Goal: Task Accomplishment & Management: Manage account settings

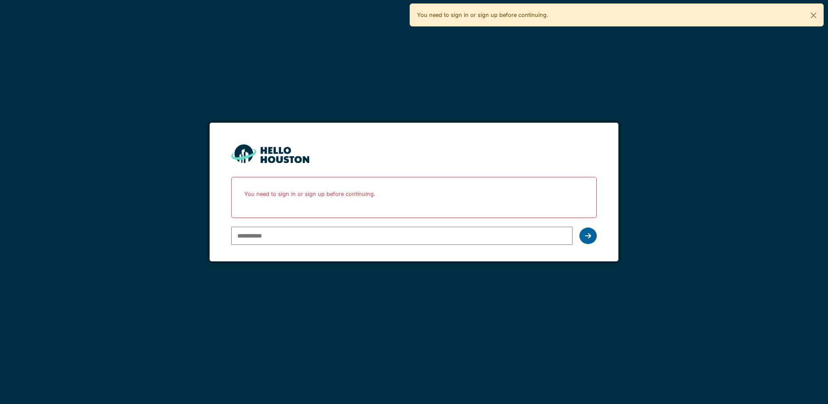
type input "**********"
drag, startPoint x: 589, startPoint y: 237, endPoint x: 559, endPoint y: 233, distance: 30.1
click at [589, 237] on icon at bounding box center [588, 235] width 6 height 7
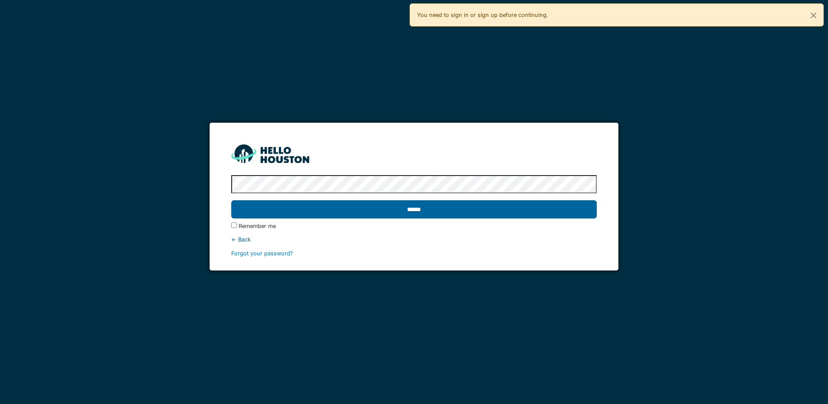
click at [385, 211] on input "******" at bounding box center [413, 209] width 365 height 18
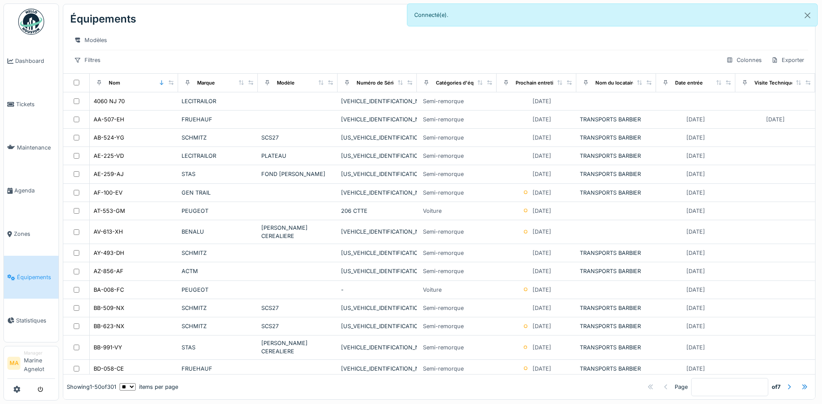
scroll to position [6, 0]
click at [22, 63] on span "Dashboard" at bounding box center [35, 61] width 40 height 8
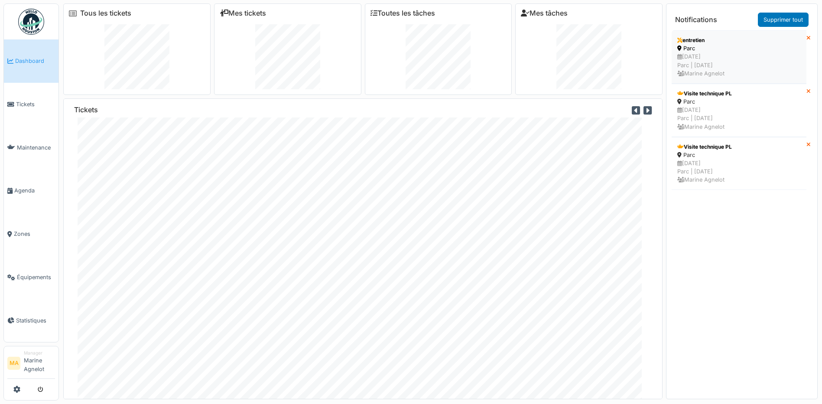
click at [703, 54] on div "27/09/2025 Parc | Il y a 4 jour(s) Marine Agnelot" at bounding box center [738, 64] width 123 height 25
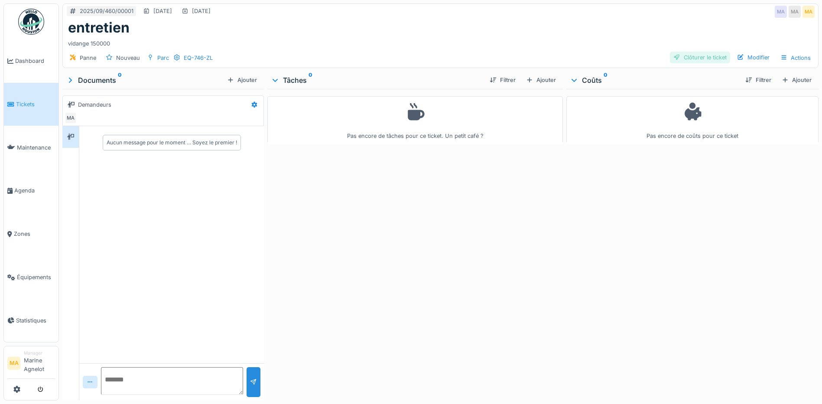
click at [696, 56] on div "Clôturer le ticket" at bounding box center [700, 58] width 60 height 12
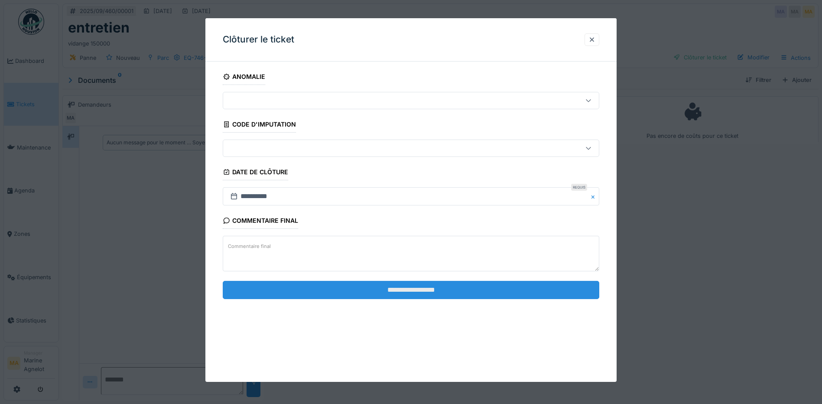
click at [360, 293] on input "**********" at bounding box center [411, 290] width 376 height 18
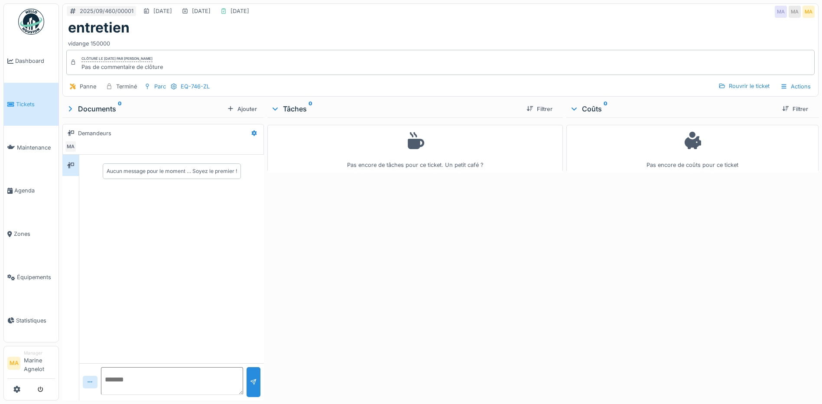
click at [18, 101] on span "Tickets" at bounding box center [35, 104] width 39 height 8
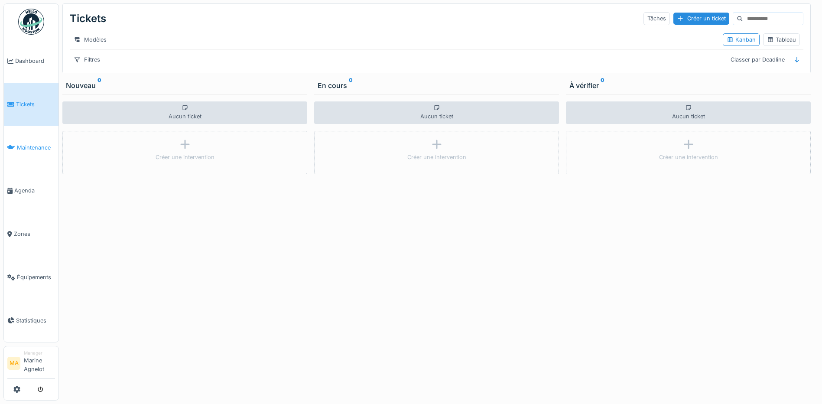
click at [33, 156] on link "Maintenance" at bounding box center [31, 147] width 55 height 43
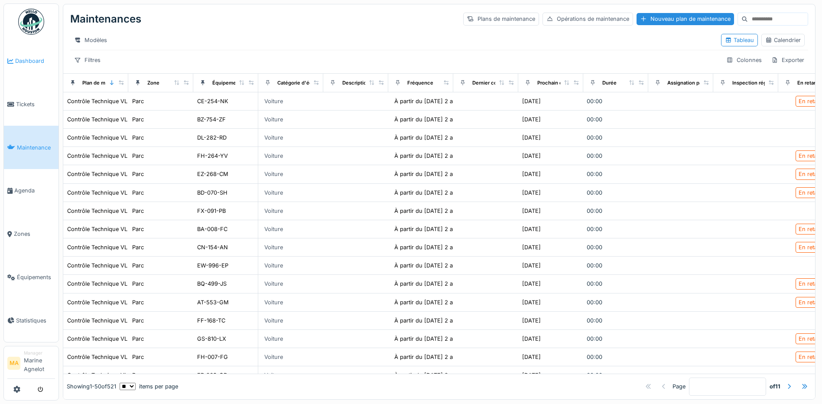
click at [19, 59] on span "Dashboard" at bounding box center [35, 61] width 40 height 8
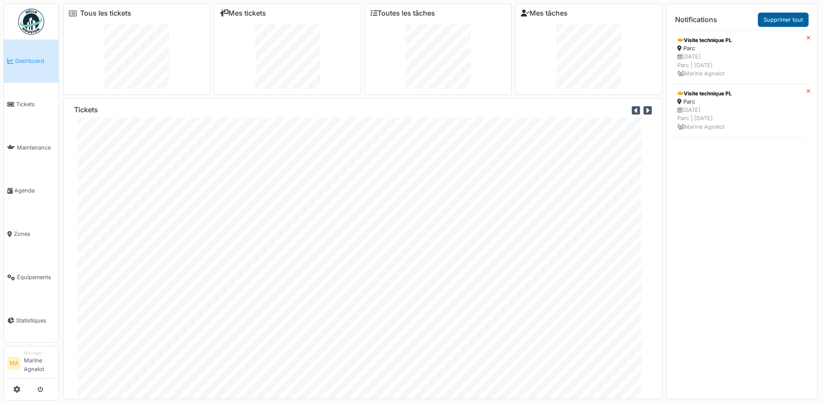
click at [788, 17] on link "Supprimer tout" at bounding box center [783, 20] width 51 height 14
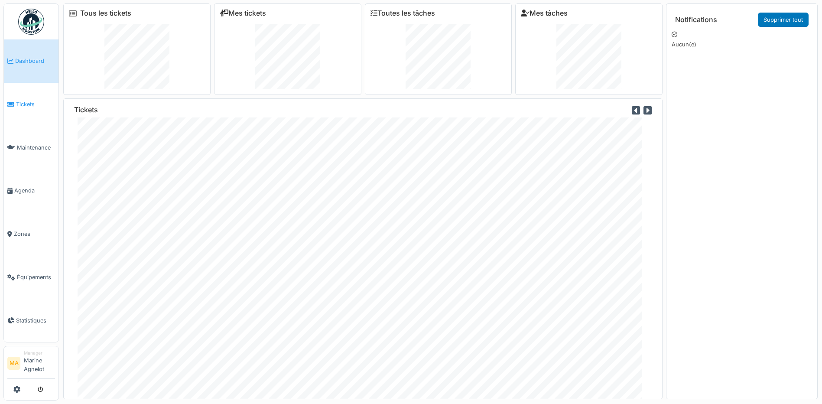
click at [28, 107] on span "Tickets" at bounding box center [35, 104] width 39 height 8
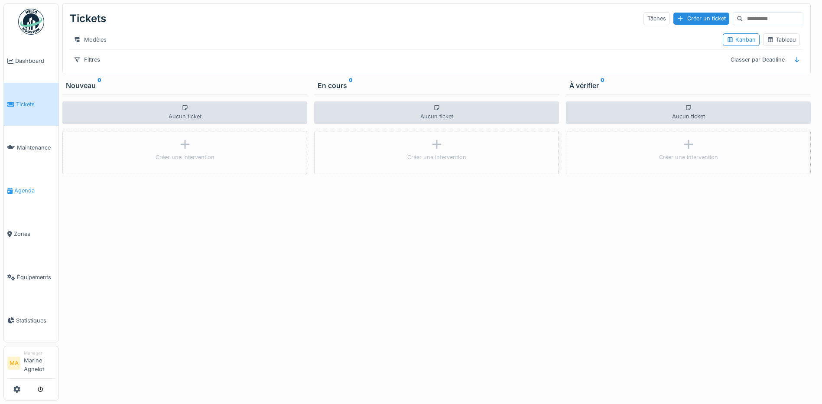
scroll to position [6, 0]
click at [42, 153] on link "Maintenance" at bounding box center [31, 147] width 55 height 43
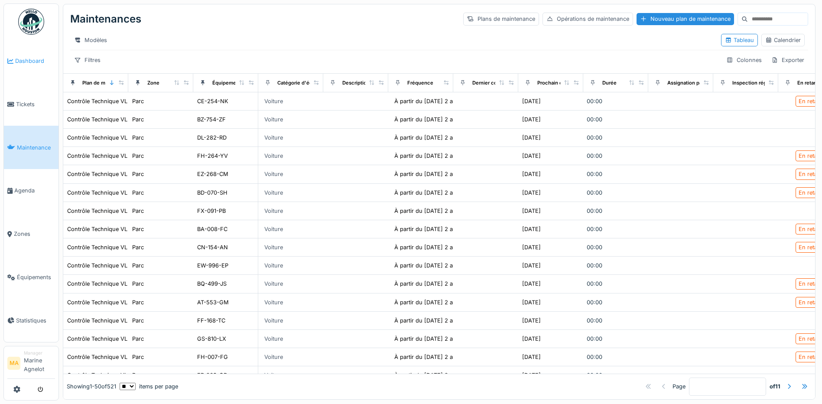
click at [34, 62] on span "Dashboard" at bounding box center [35, 61] width 40 height 8
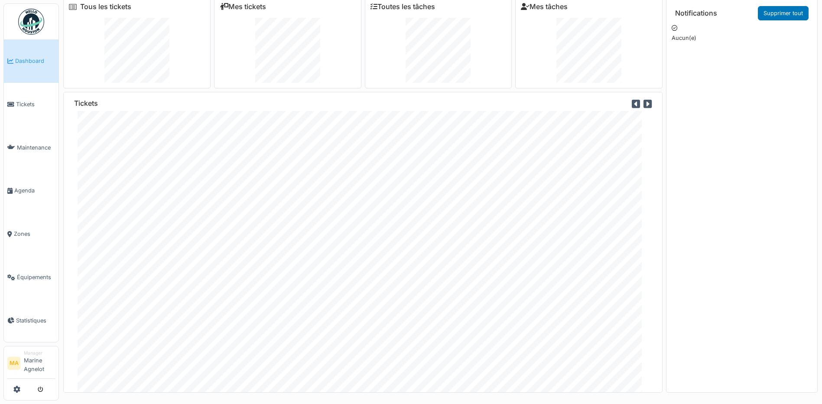
scroll to position [9, 0]
click at [19, 386] on icon at bounding box center [16, 389] width 7 height 7
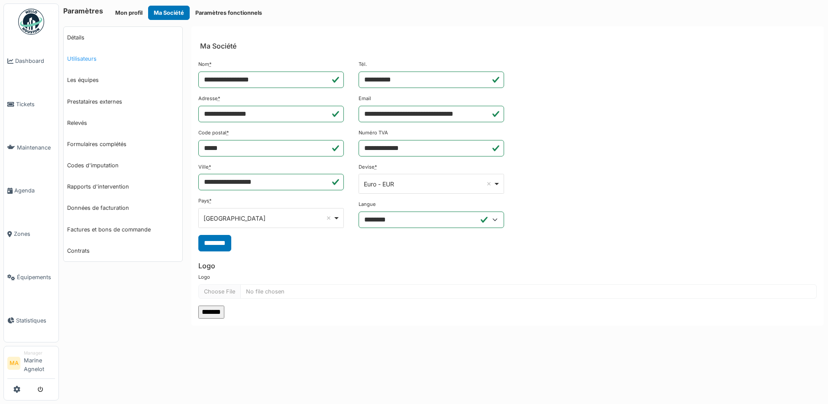
click at [91, 59] on link "Utilisateurs" at bounding box center [123, 58] width 119 height 21
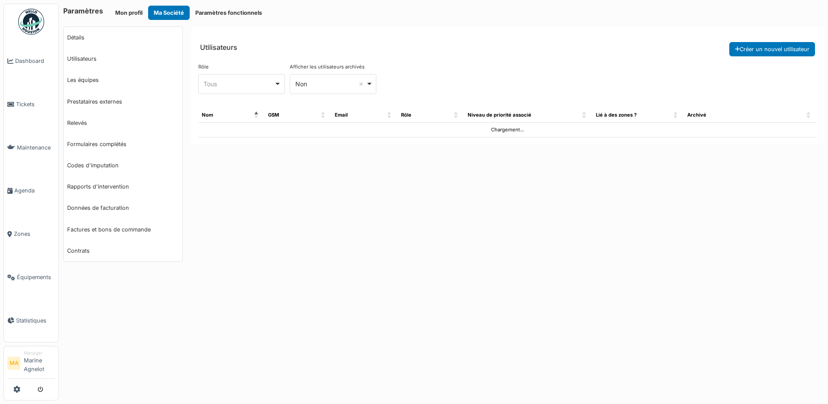
select select "***"
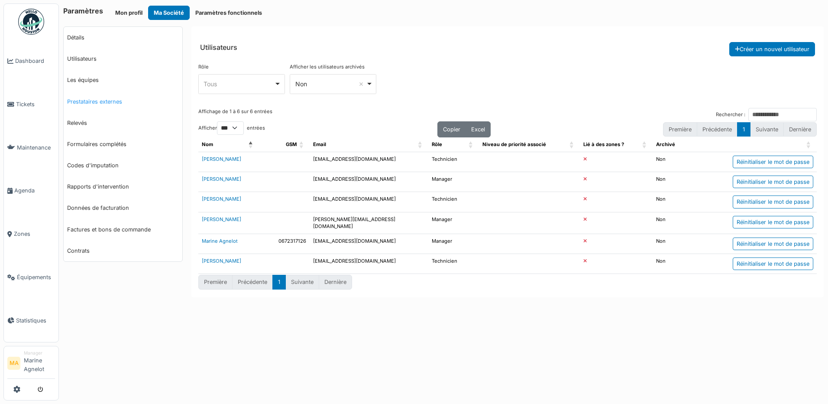
click at [93, 103] on link "Prestataires externes" at bounding box center [123, 101] width 119 height 21
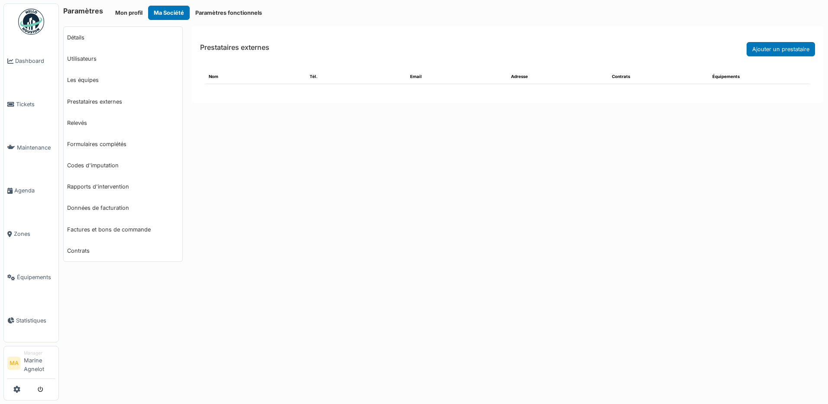
select select "***"
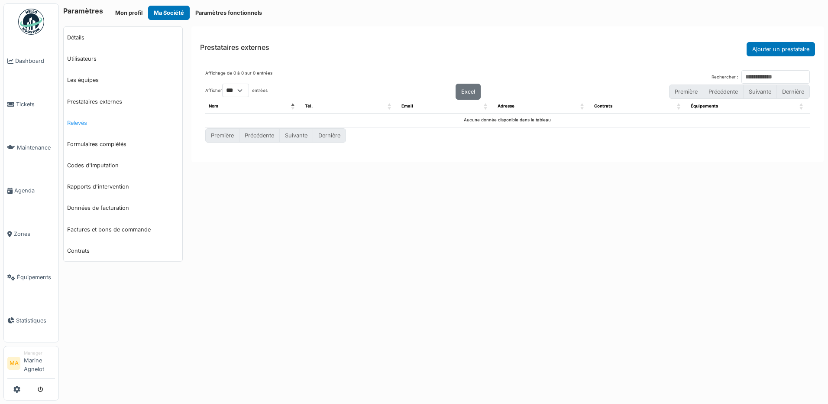
click at [78, 123] on link "Relevés" at bounding box center [123, 122] width 119 height 21
select select "***"
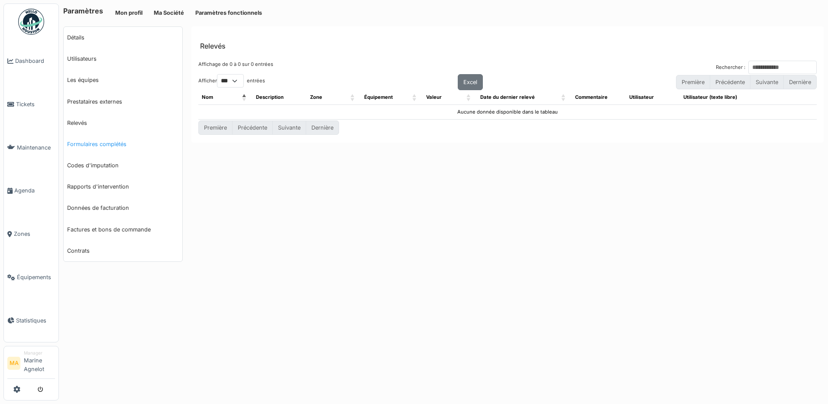
click at [77, 142] on link "Formulaires complétés" at bounding box center [123, 143] width 119 height 21
select select "***"
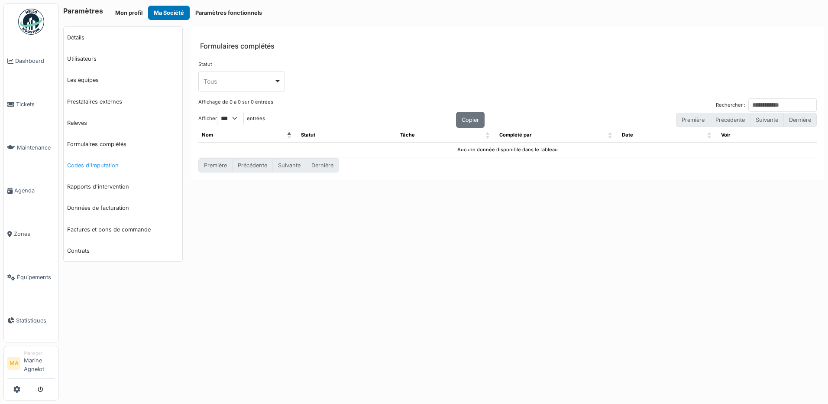
click at [87, 167] on link "Codes d'imputation" at bounding box center [123, 165] width 119 height 21
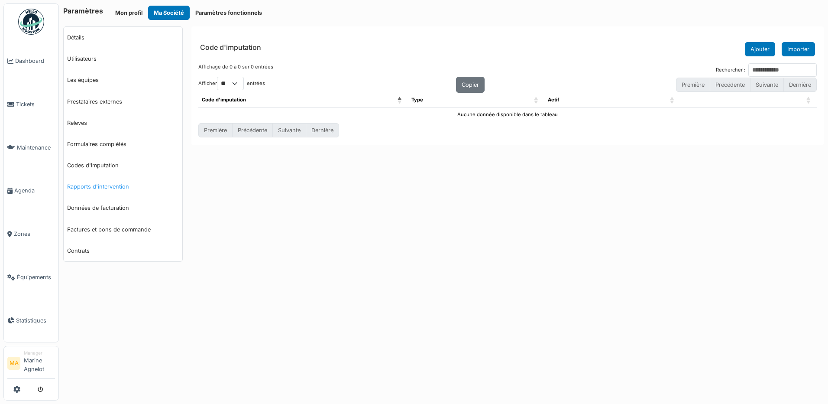
click at [104, 188] on link "Rapports d'intervention" at bounding box center [123, 186] width 119 height 21
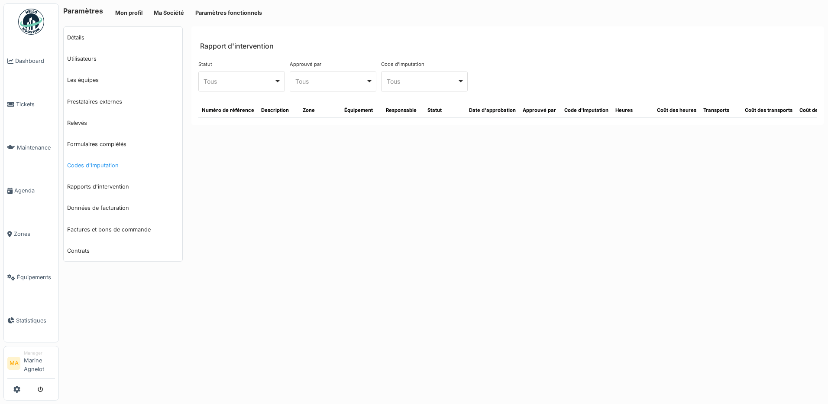
select select "***"
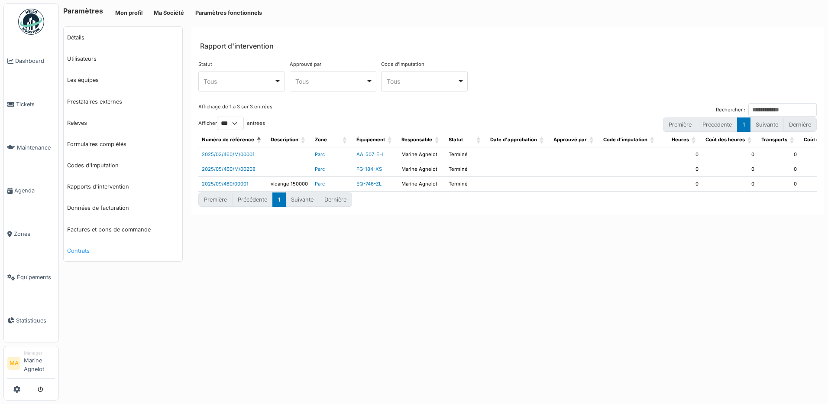
click at [73, 252] on link "Contrats" at bounding box center [123, 250] width 119 height 21
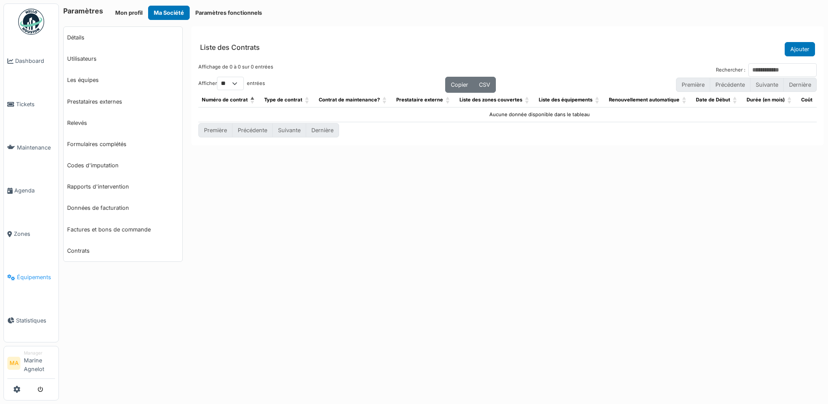
click at [26, 275] on span "Équipements" at bounding box center [36, 277] width 38 height 8
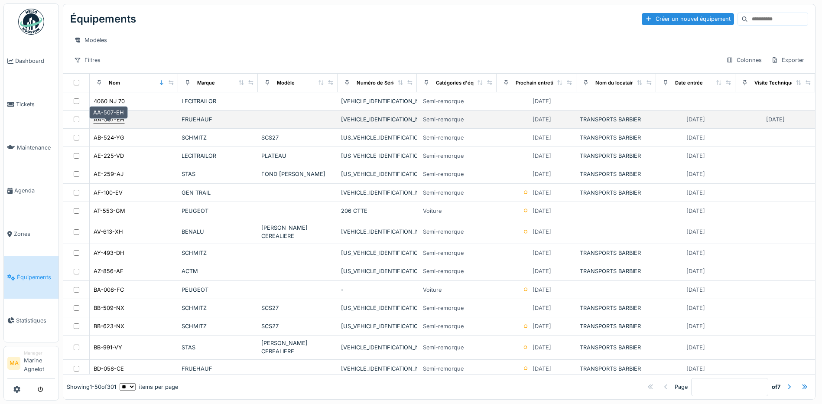
click at [119, 123] on div "AA-507-EH" at bounding box center [109, 119] width 31 height 8
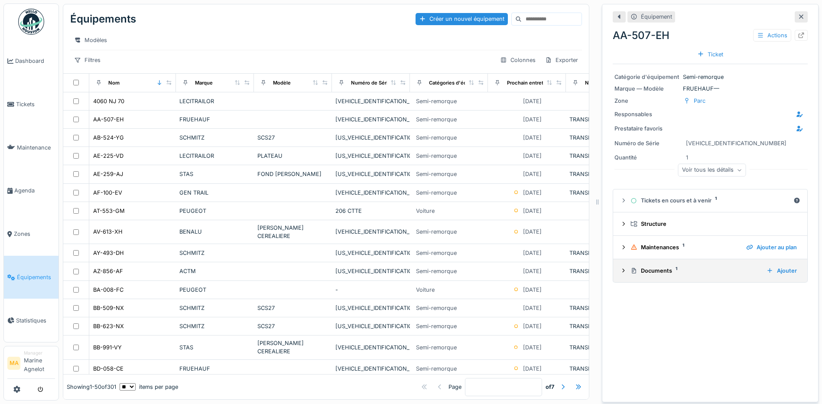
click at [623, 271] on div "Documents 1 Ajouter" at bounding box center [710, 271] width 180 height 12
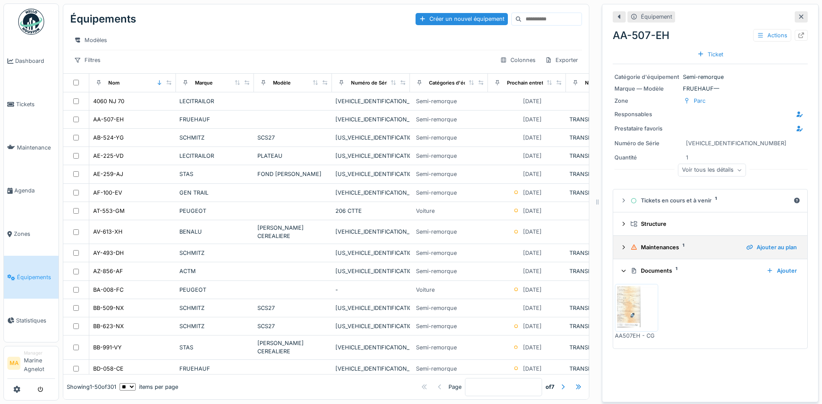
click at [620, 245] on icon at bounding box center [623, 247] width 7 height 6
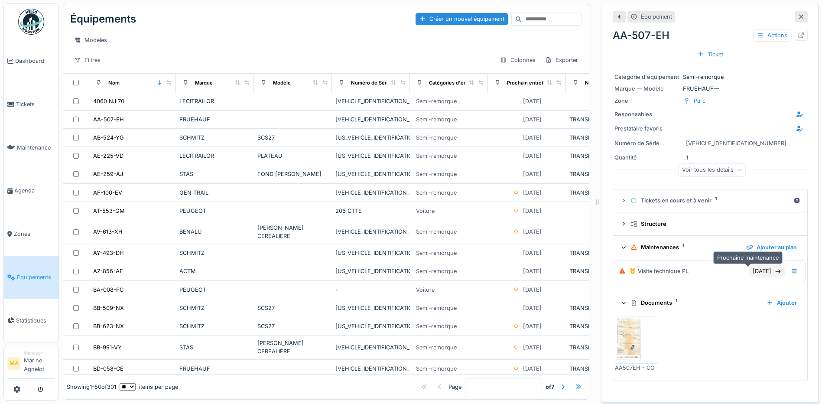
click at [749, 271] on div "04/03/2025" at bounding box center [767, 271] width 36 height 12
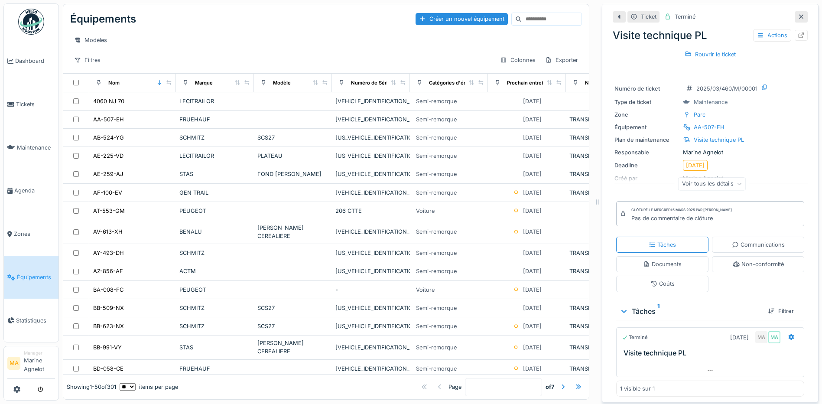
scroll to position [3, 0]
click at [788, 335] on icon at bounding box center [791, 335] width 7 height 6
click at [634, 339] on div "Terminé" at bounding box center [635, 335] width 26 height 7
click at [746, 315] on div "Tâches 1" at bounding box center [690, 309] width 141 height 10
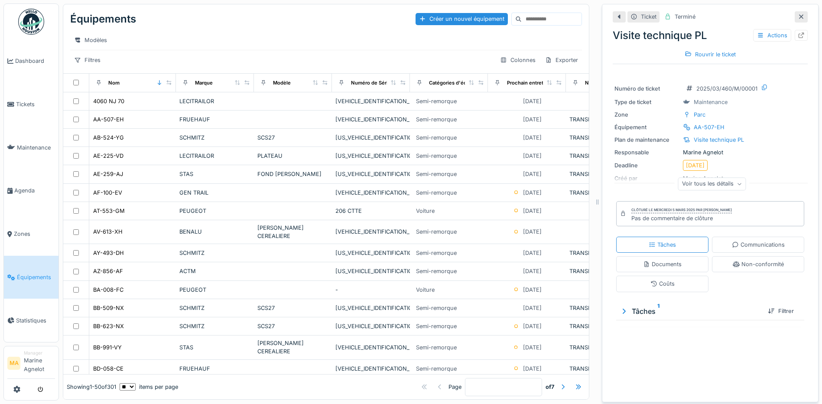
click at [631, 312] on div "Tâches 1" at bounding box center [690, 311] width 141 height 10
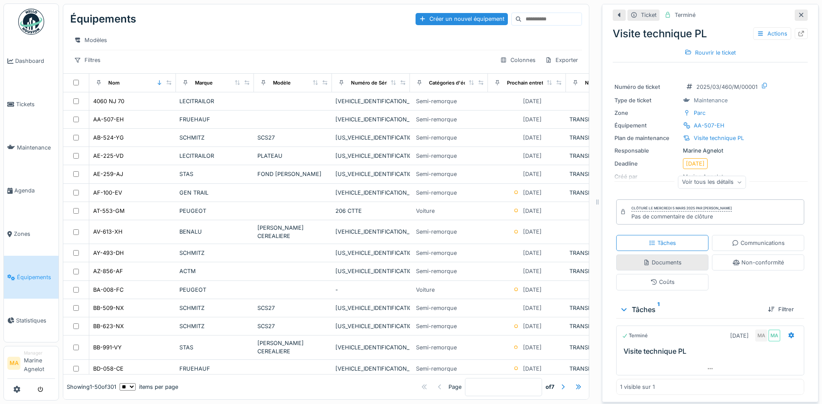
click at [652, 261] on div "Documents" at bounding box center [662, 262] width 39 height 8
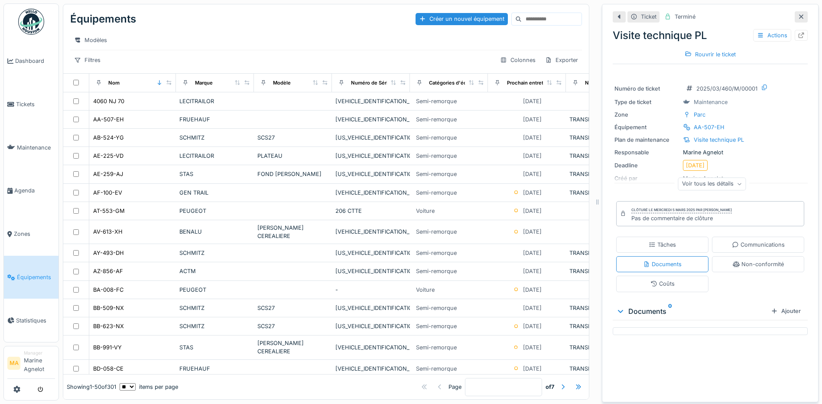
scroll to position [0, 0]
click at [762, 38] on div "Actions" at bounding box center [772, 35] width 38 height 13
click at [616, 13] on div at bounding box center [619, 17] width 7 height 8
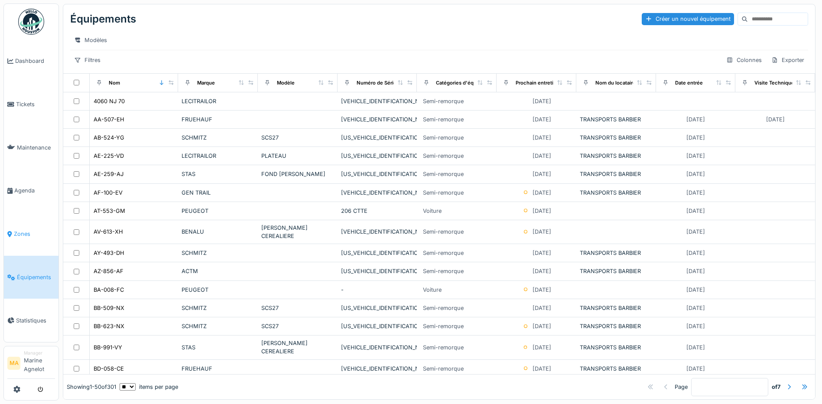
click at [22, 233] on span "Zones" at bounding box center [34, 234] width 41 height 8
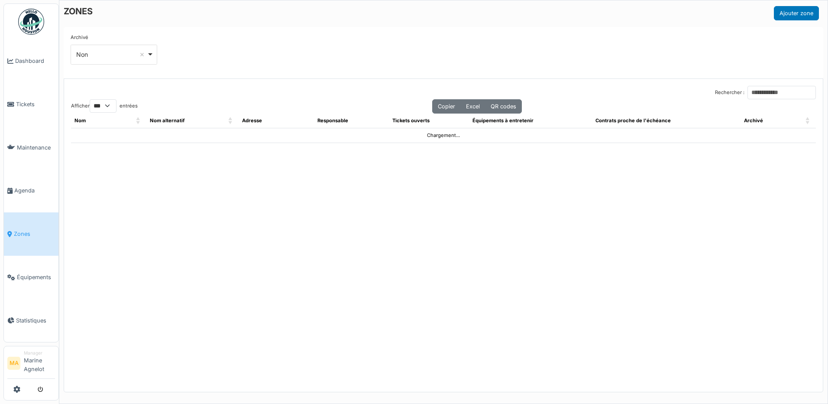
select select "***"
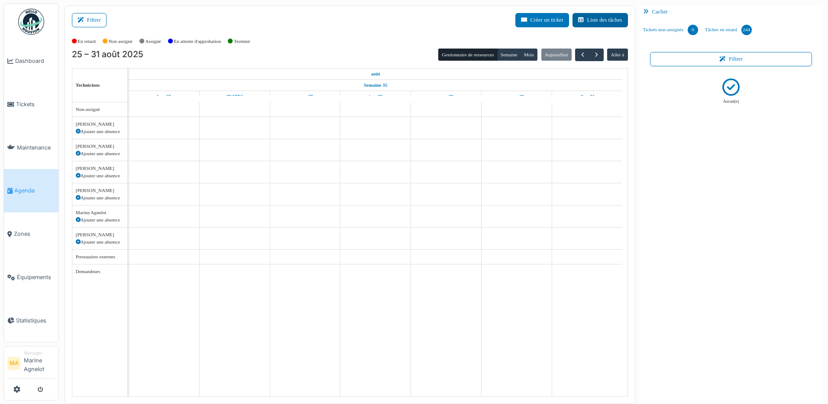
click at [589, 20] on button "Liste des tâches" at bounding box center [600, 20] width 55 height 14
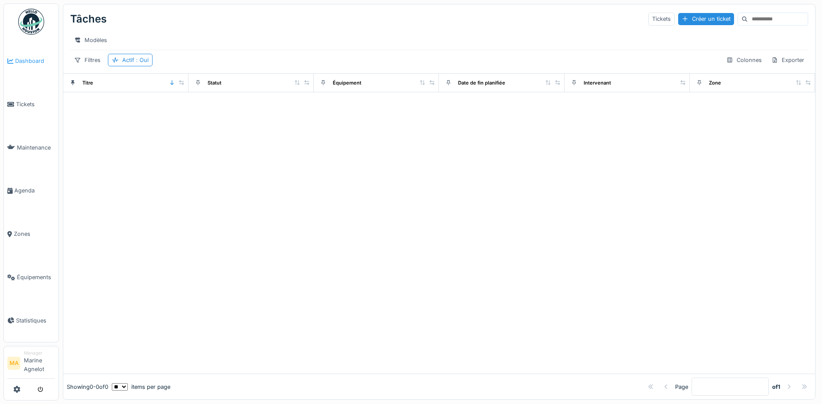
click at [25, 55] on link "Dashboard" at bounding box center [31, 60] width 55 height 43
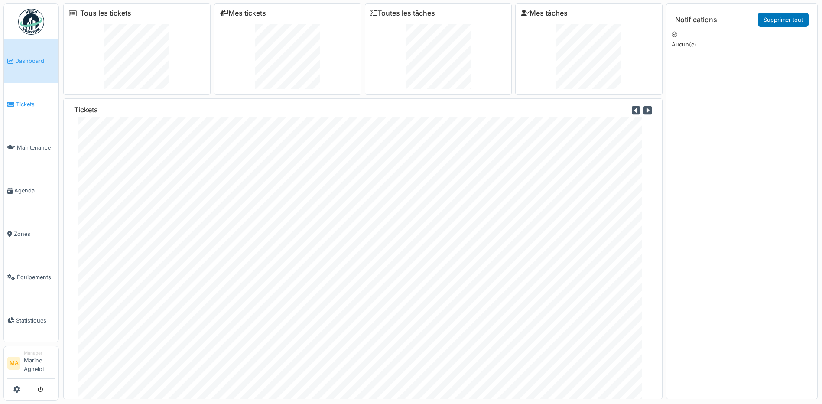
click at [26, 108] on span "Tickets" at bounding box center [35, 104] width 39 height 8
